Goal: Transaction & Acquisition: Obtain resource

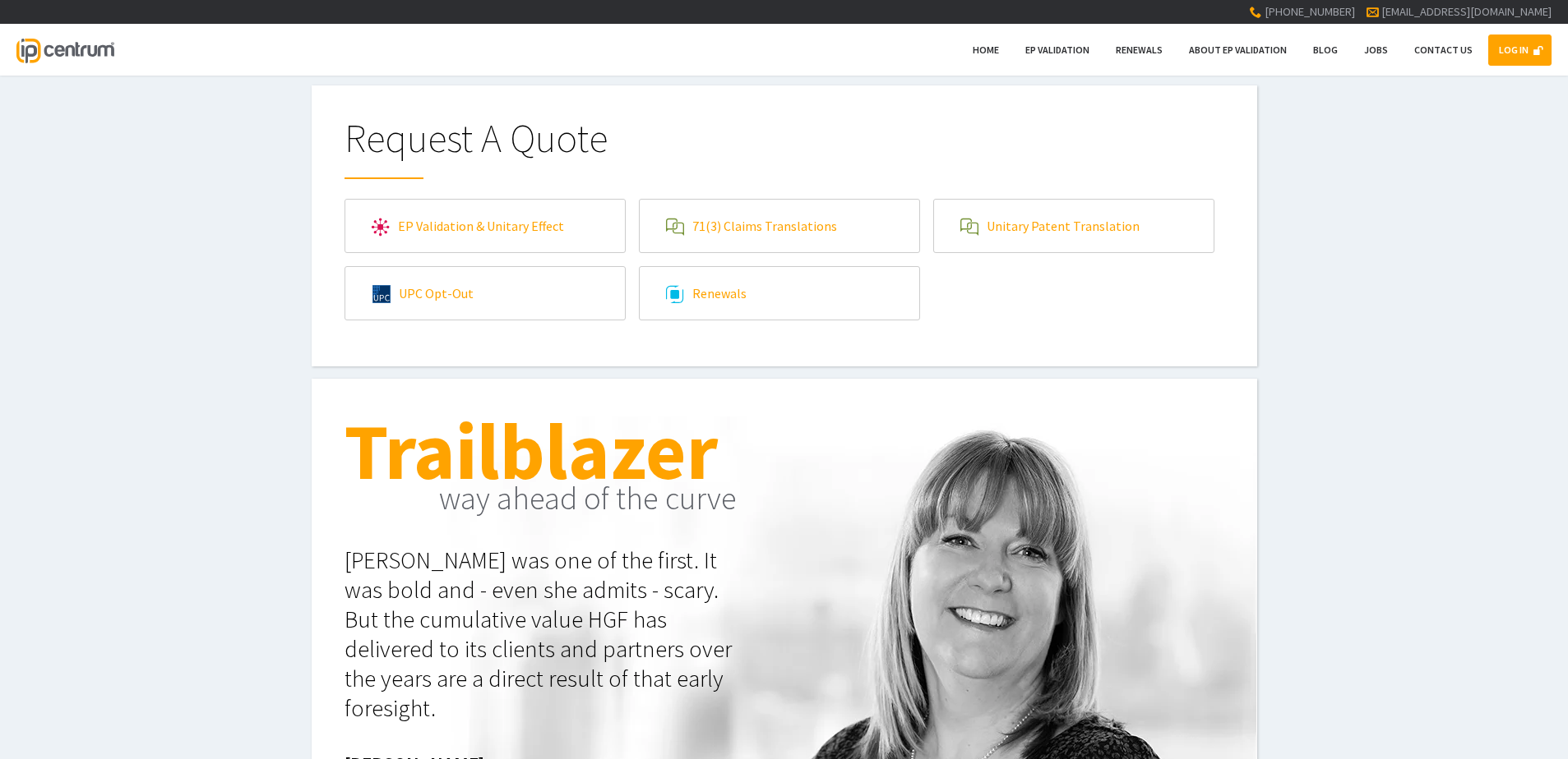
type input"] "[EMAIL_ADDRESS][DOMAIN_NAME]"
click at [1509, 56] on link "LOG IN" at bounding box center [1520, 51] width 63 height 32
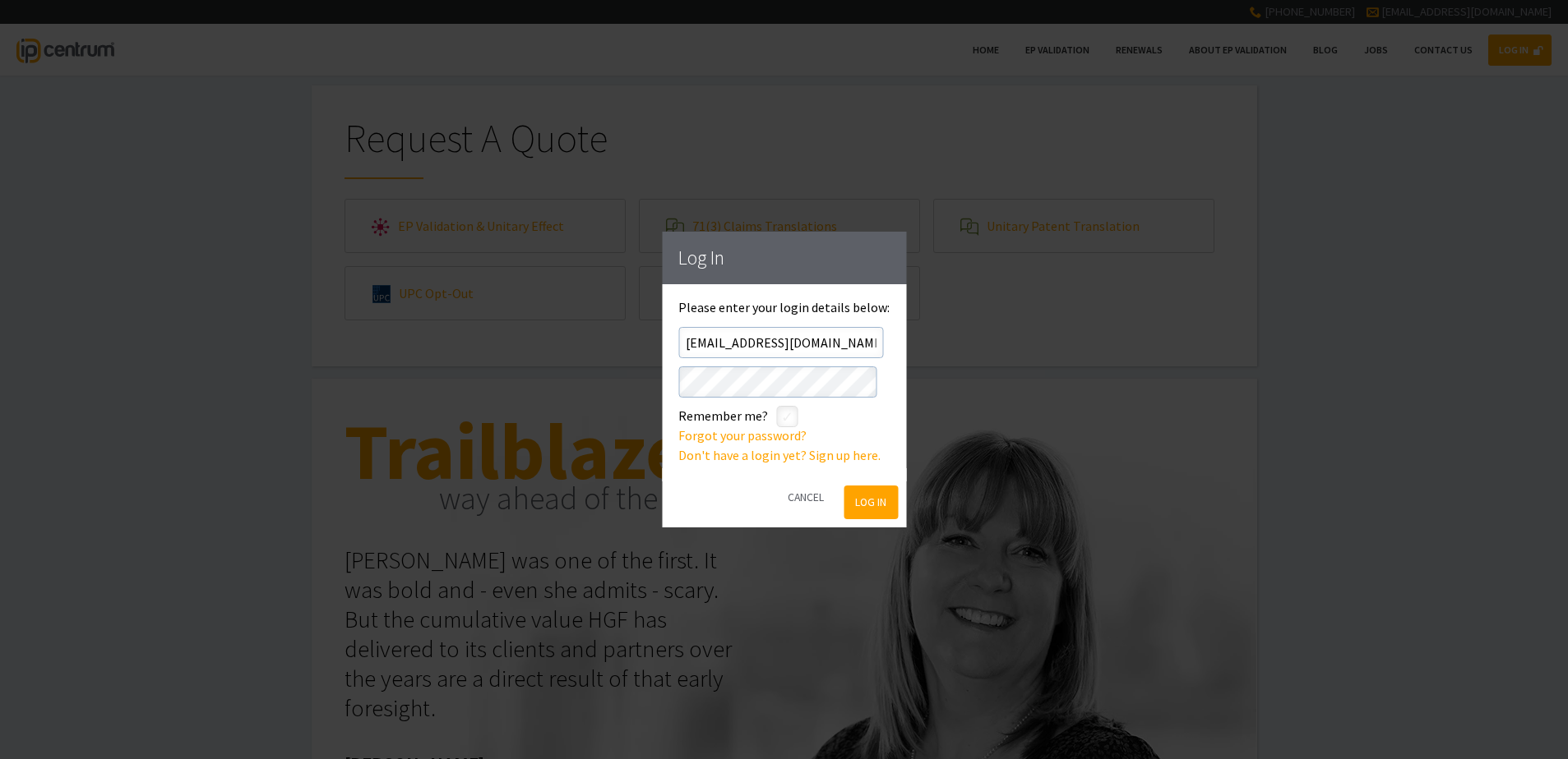
click at [870, 507] on button "Log In" at bounding box center [871, 502] width 53 height 34
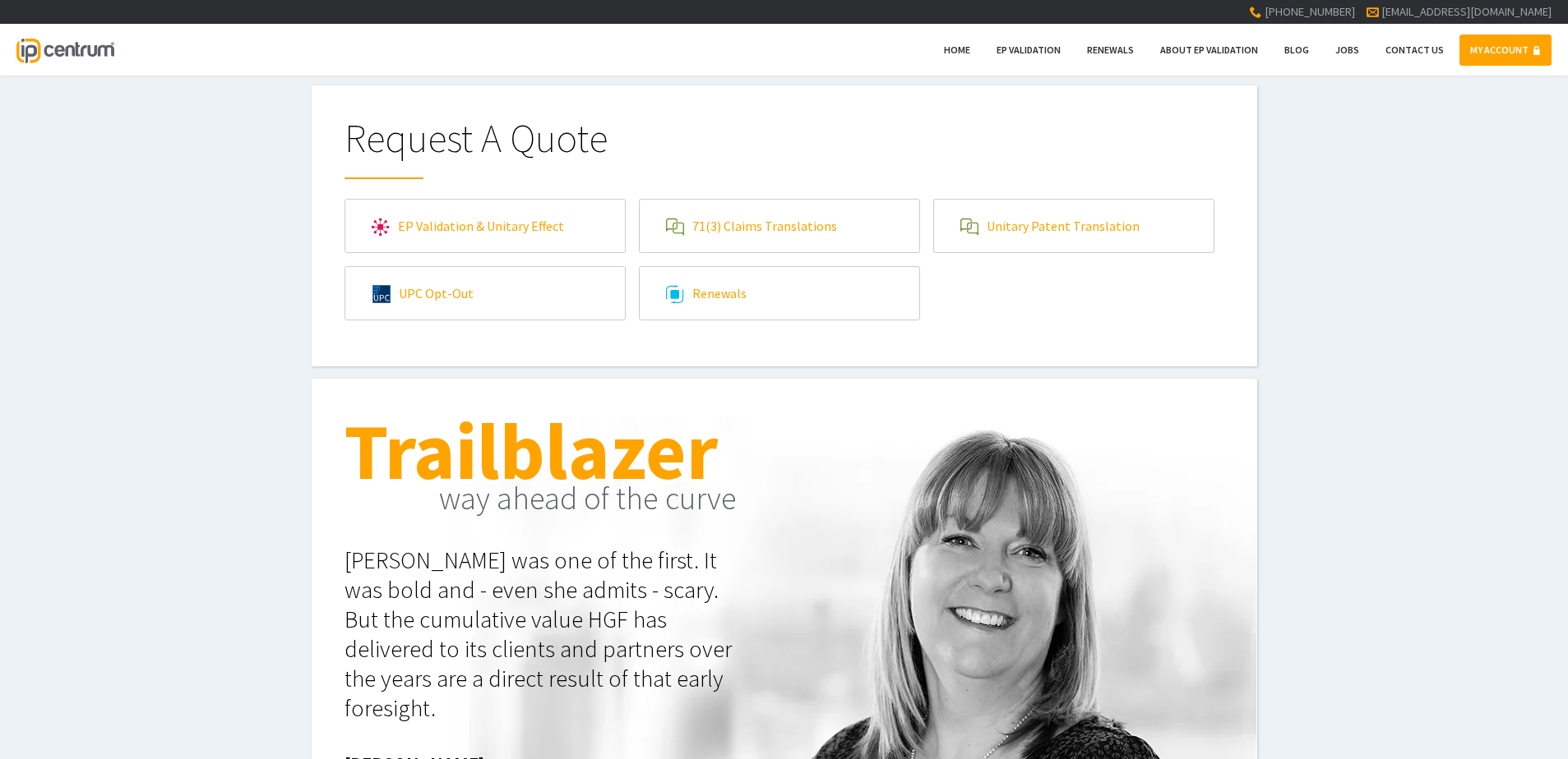
click at [878, 233] on link "71(3) Claims Translations" at bounding box center [779, 225] width 279 height 52
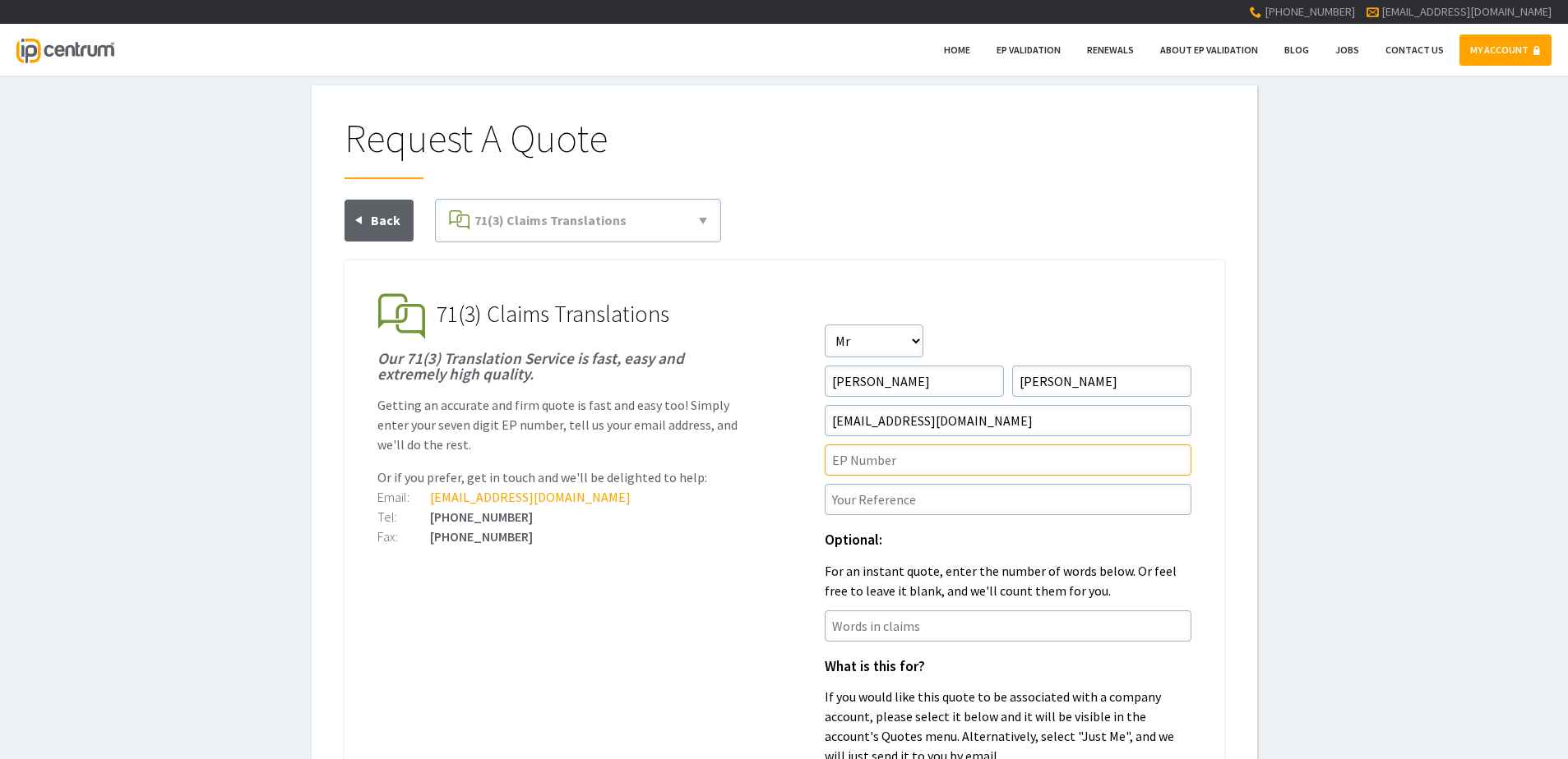
drag, startPoint x: 995, startPoint y: 464, endPoint x: 1159, endPoint y: 357, distance: 195.8
click at [995, 464] on input"] "text" at bounding box center [1008, 460] width 366 height 32
drag, startPoint x: 864, startPoint y: 484, endPoint x: 872, endPoint y: 478, distance: 10.0
click at [864, 484] on input"] "text" at bounding box center [1008, 500] width 366 height 32
click at [892, 463] on input"] "text" at bounding box center [1008, 460] width 366 height 32
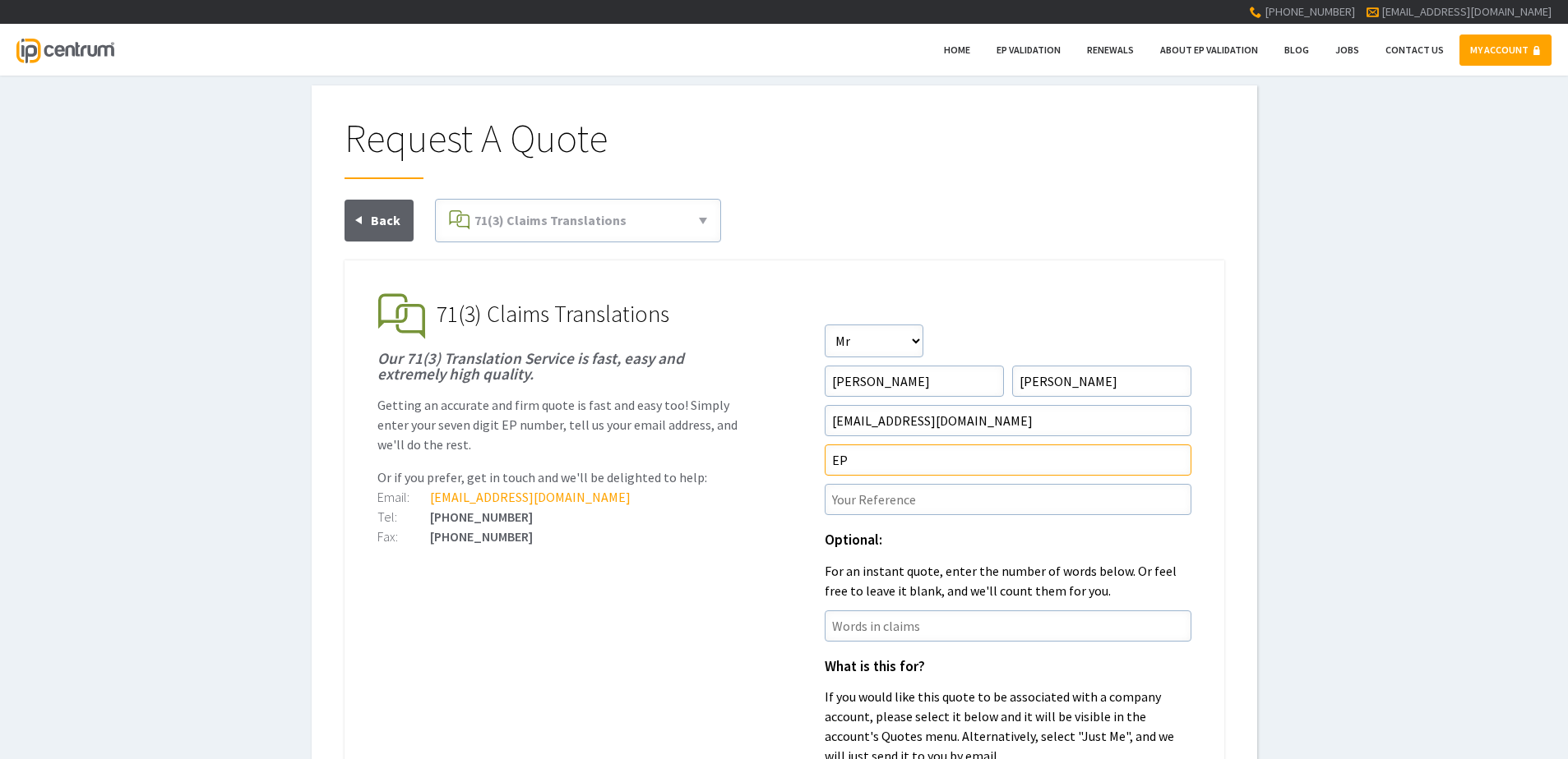
paste input"] "23735153.1"
type input"] "EP23735153.1"
paste input"] "P46435EPN1"
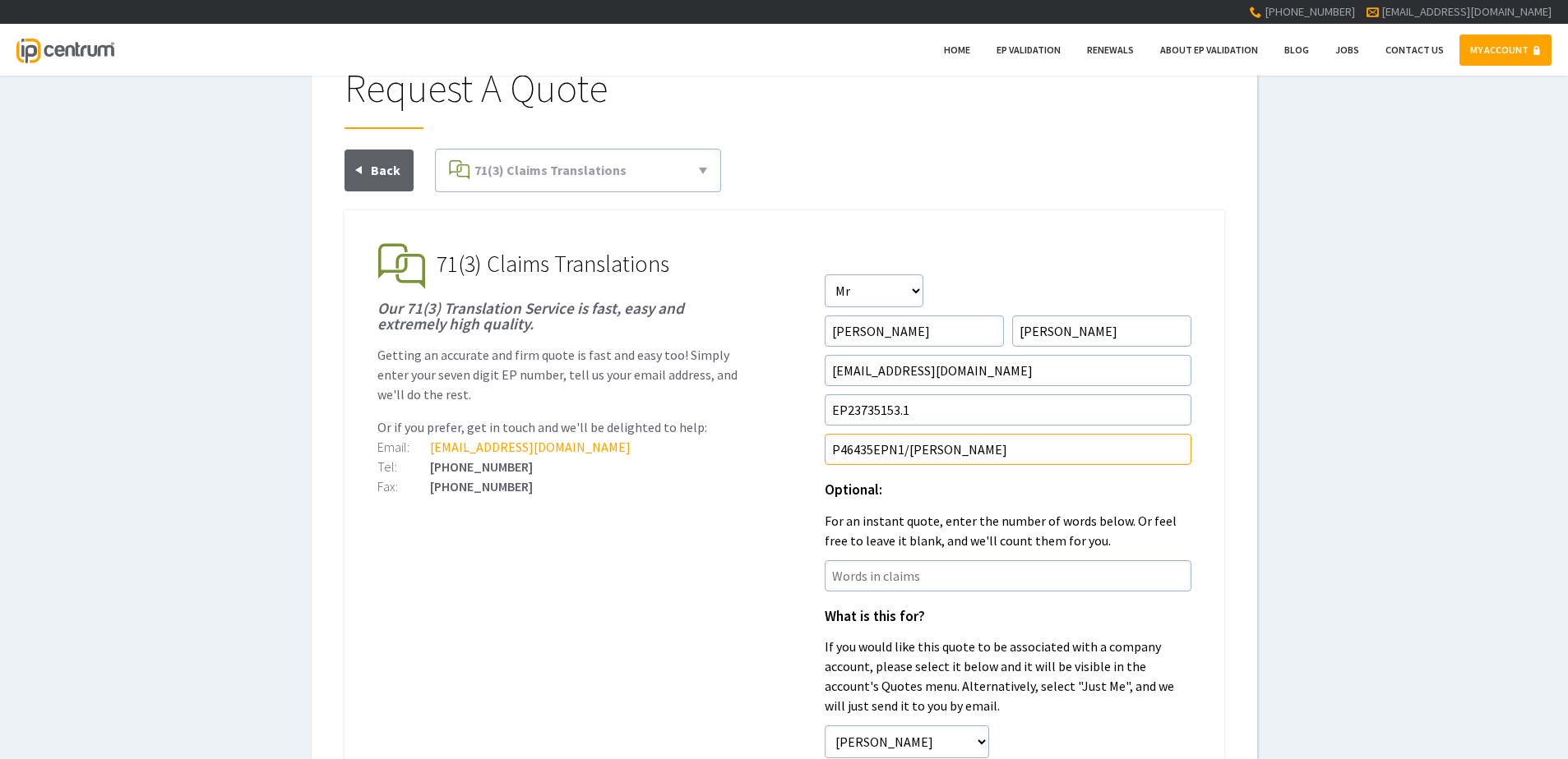
scroll to position [247, 0]
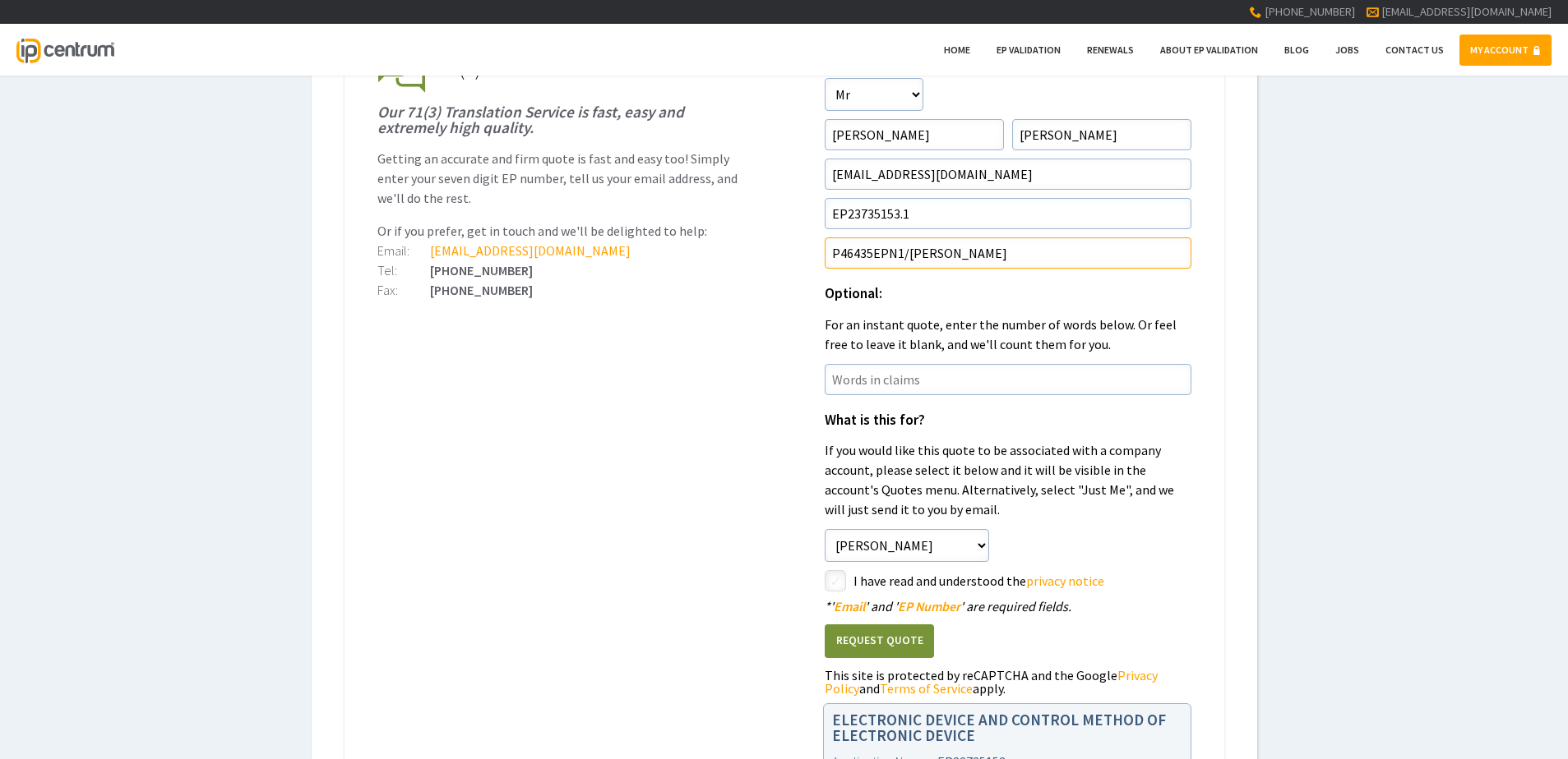
type input"] "P46435EPN1/TOM"
click at [843, 589] on input"] "checkbox" at bounding box center [838, 583] width 20 height 20
checkbox input"] "true"
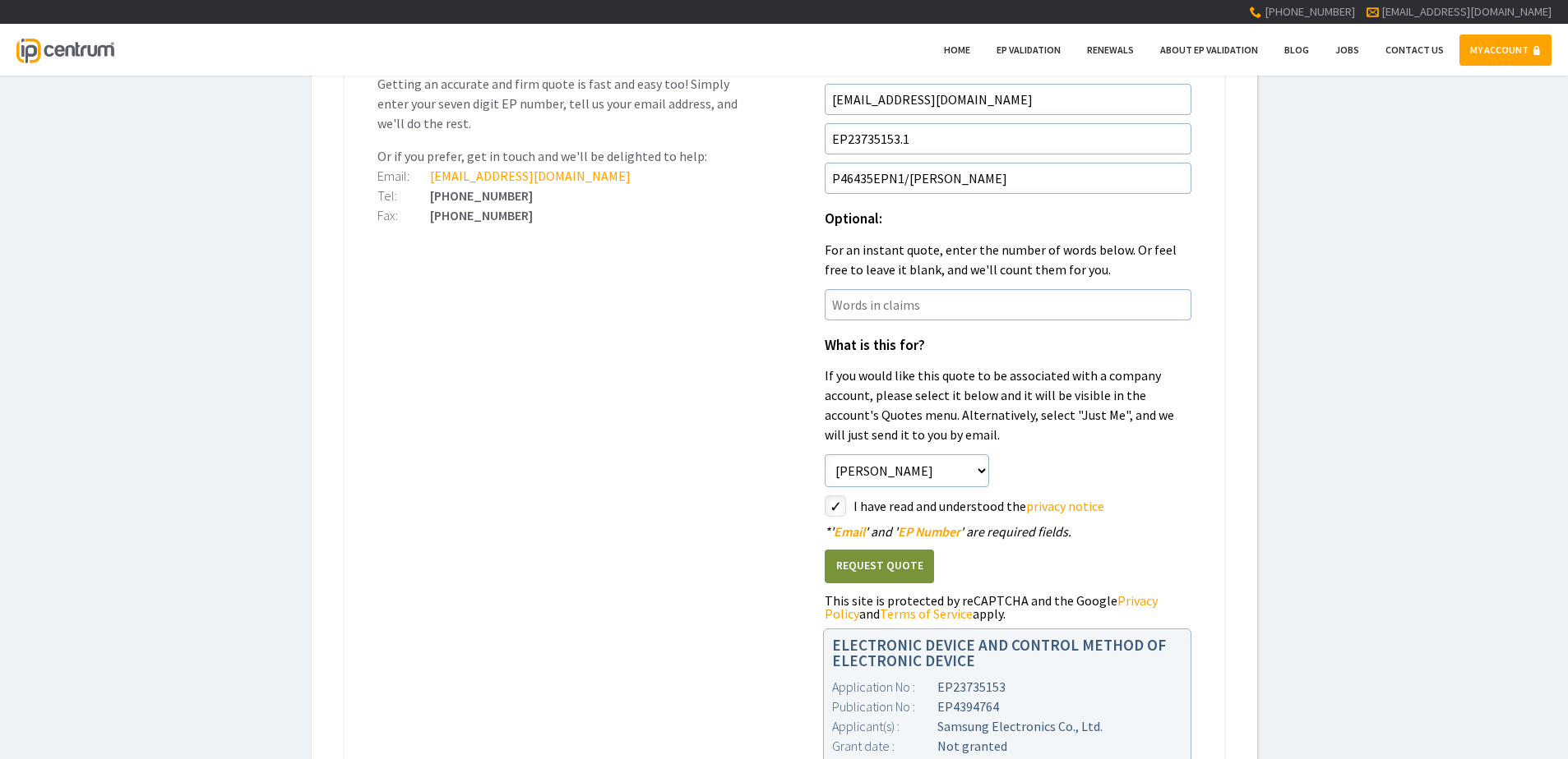
scroll to position [411, 0]
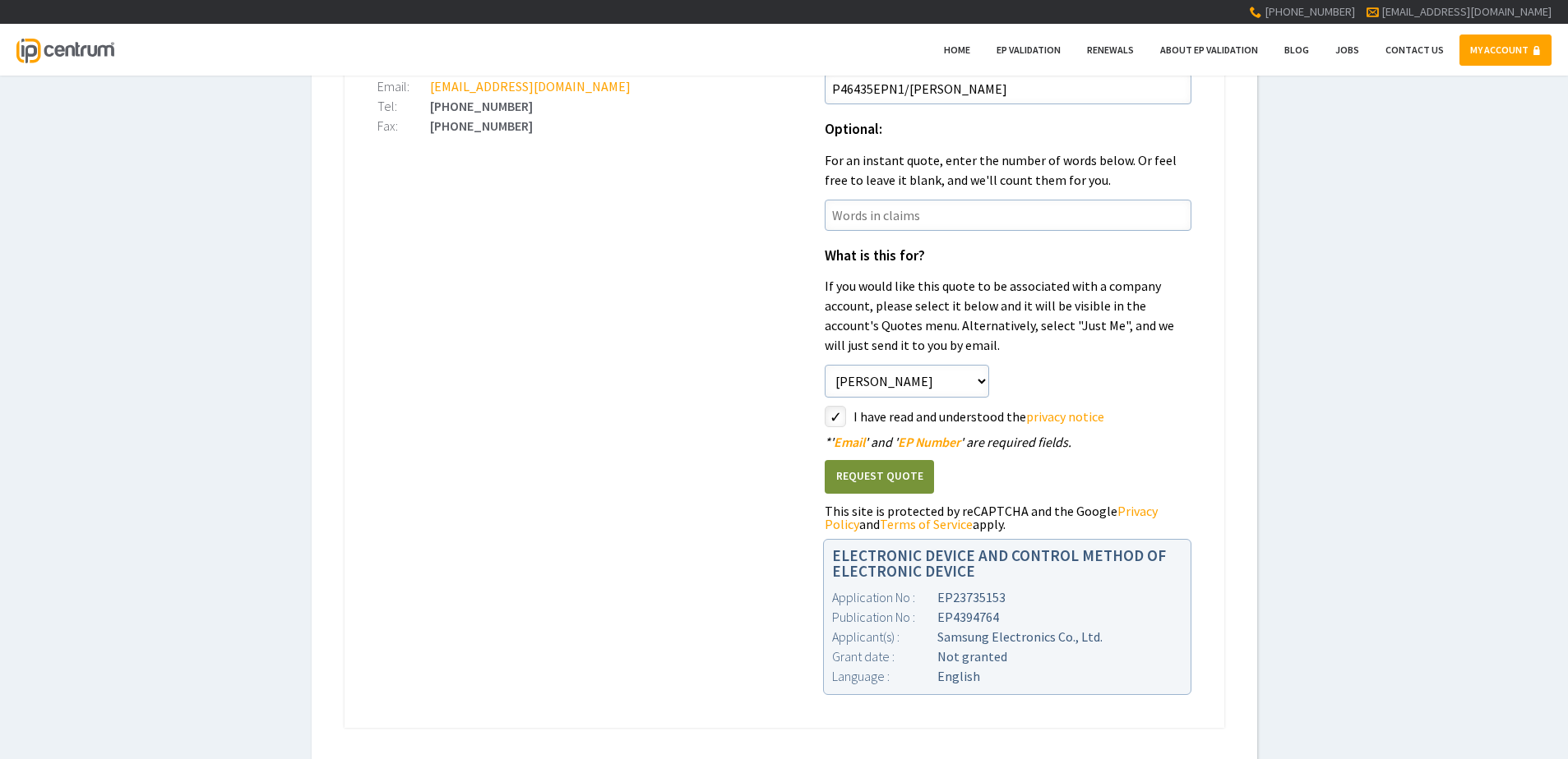
drag, startPoint x: 896, startPoint y: 489, endPoint x: 1368, endPoint y: 504, distance: 472.2
click at [1330, 534] on div "Request A Quote EP Validation & Unitary Effect 71(3) Claims Translations Unitar…" at bounding box center [784, 218] width 1568 height 1086
click at [907, 479] on button "Request Quote" at bounding box center [880, 477] width 110 height 34
